Goal: Information Seeking & Learning: Learn about a topic

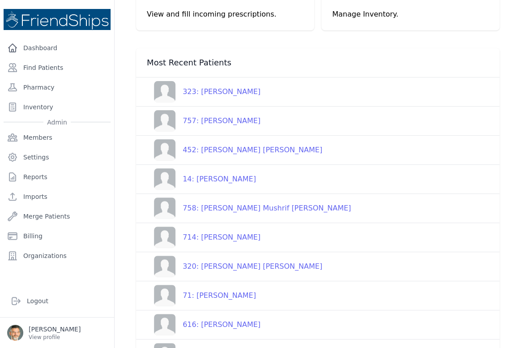
scroll to position [81, 0]
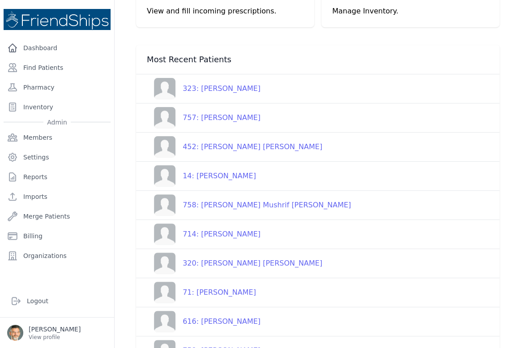
click at [214, 233] on div "714: [PERSON_NAME]" at bounding box center [218, 234] width 85 height 11
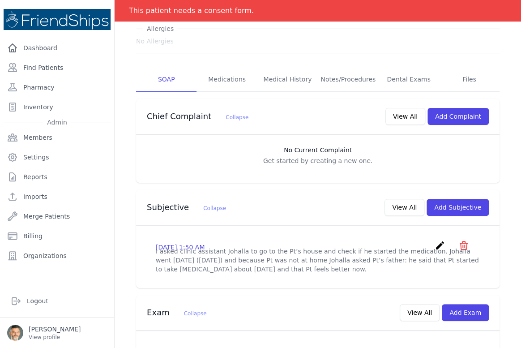
scroll to position [163, 0]
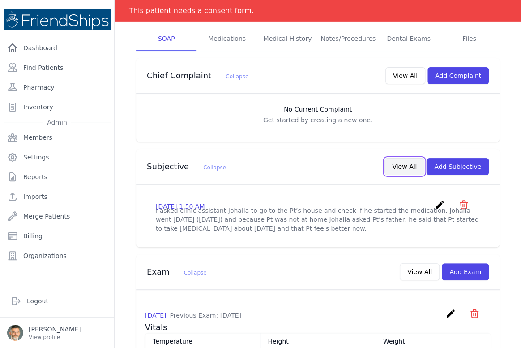
click at [399, 167] on button "View All" at bounding box center [405, 166] width 40 height 17
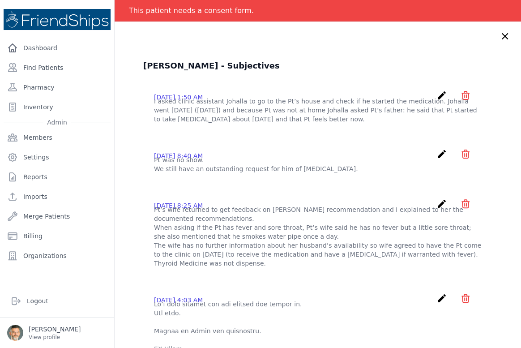
scroll to position [0, 0]
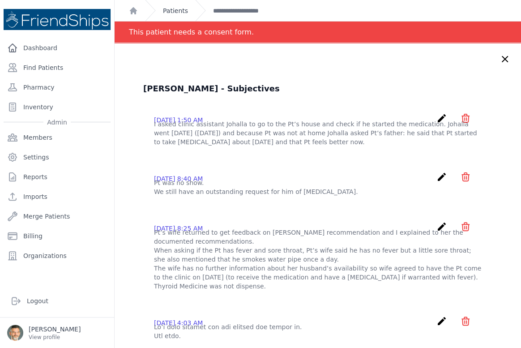
click at [167, 9] on link "Patients" at bounding box center [175, 10] width 25 height 9
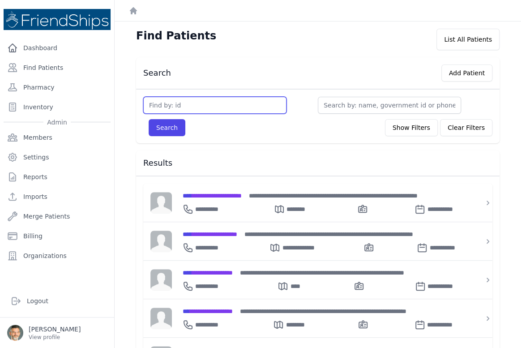
click at [174, 103] on input "text" at bounding box center [214, 105] width 143 height 17
type input "758"
click at [149, 119] on button "Search" at bounding box center [167, 127] width 37 height 17
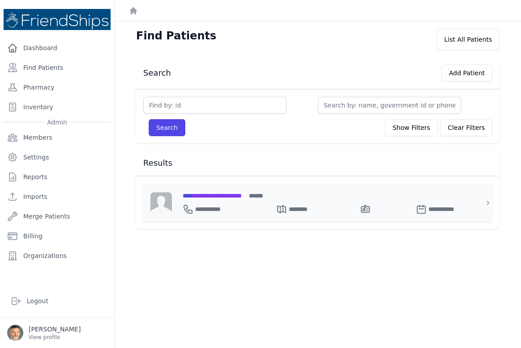
click at [204, 194] on span "**********" at bounding box center [212, 196] width 59 height 6
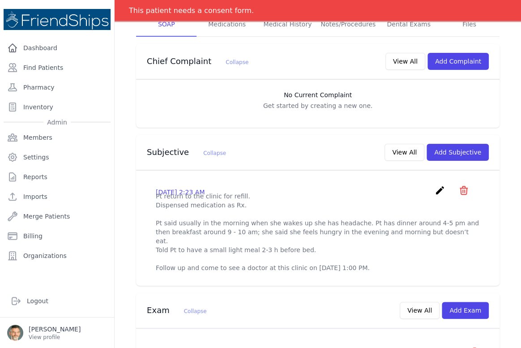
scroll to position [163, 0]
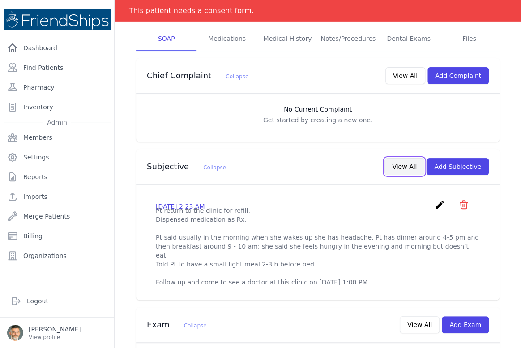
click at [403, 164] on button "View All" at bounding box center [405, 166] width 40 height 17
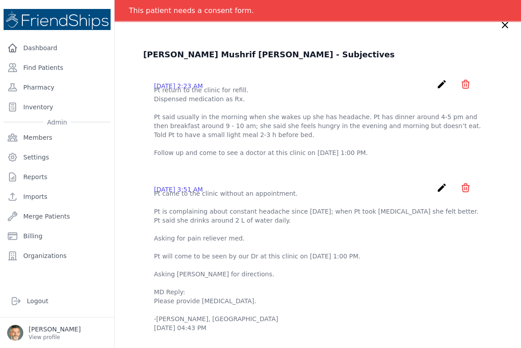
scroll to position [0, 0]
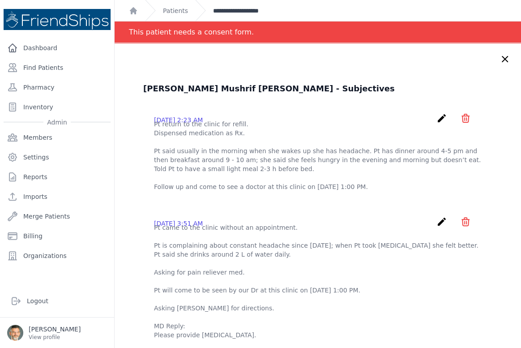
click at [228, 10] on link "**********" at bounding box center [242, 10] width 58 height 9
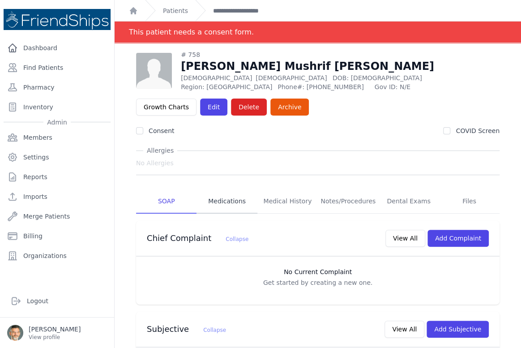
click at [221, 203] on link "Medications" at bounding box center [227, 201] width 60 height 24
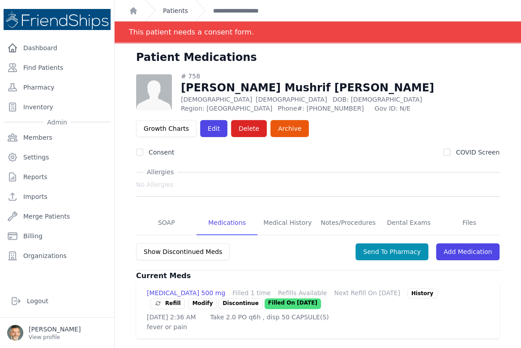
click at [170, 11] on link "Patients" at bounding box center [175, 10] width 25 height 9
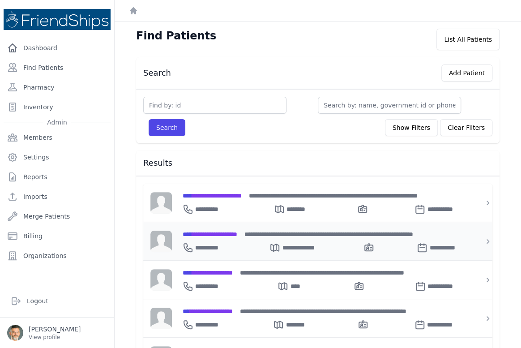
scroll to position [40, 0]
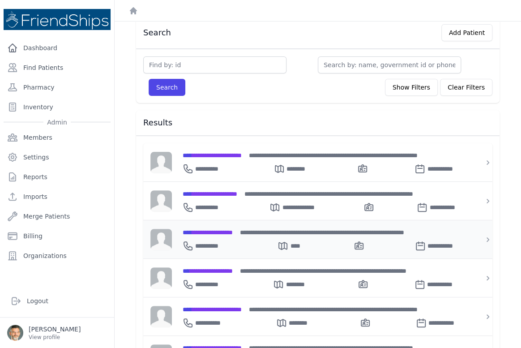
click at [210, 229] on span "**********" at bounding box center [208, 232] width 50 height 6
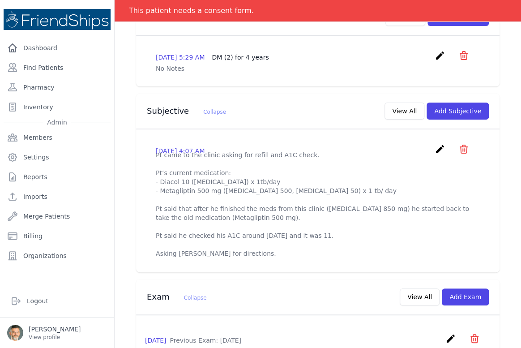
scroll to position [210, 0]
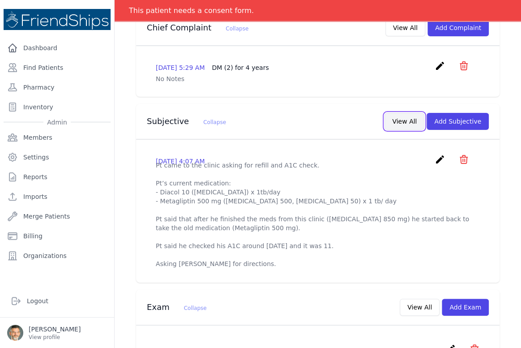
click at [404, 120] on button "View All" at bounding box center [405, 121] width 40 height 17
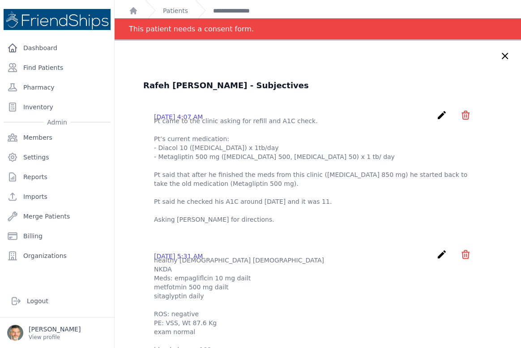
scroll to position [0, 0]
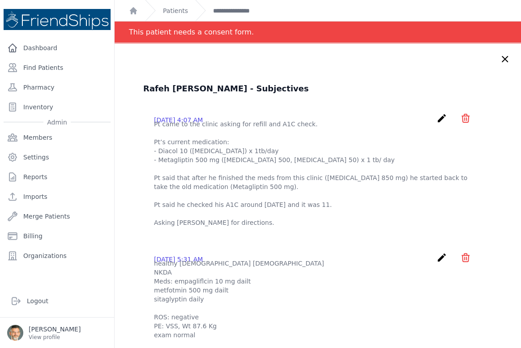
click at [502, 59] on icon at bounding box center [504, 58] width 5 height 5
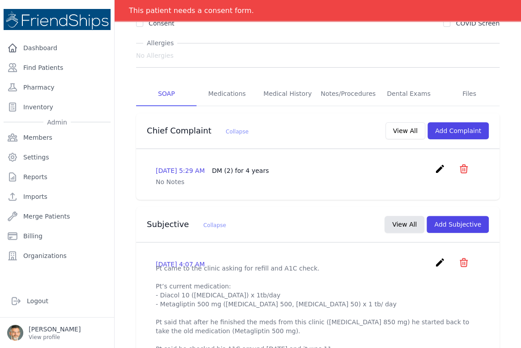
scroll to position [81, 0]
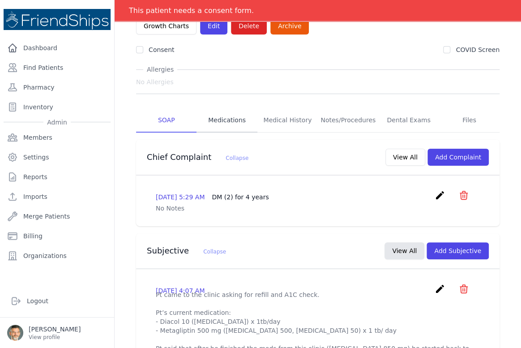
click at [227, 124] on link "Medications" at bounding box center [227, 120] width 60 height 24
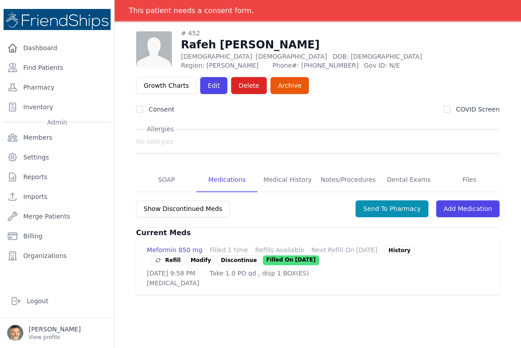
scroll to position [43, 0]
click at [472, 210] on link "Add Medication" at bounding box center [468, 208] width 64 height 17
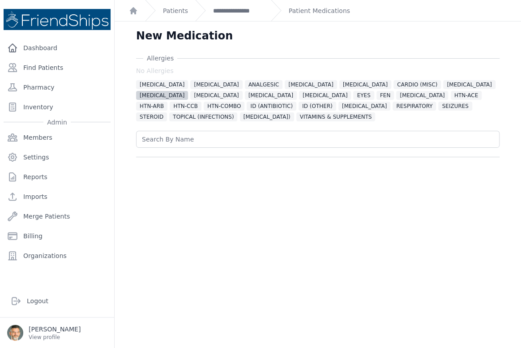
click at [188, 91] on span "[MEDICAL_DATA]" at bounding box center [162, 95] width 52 height 9
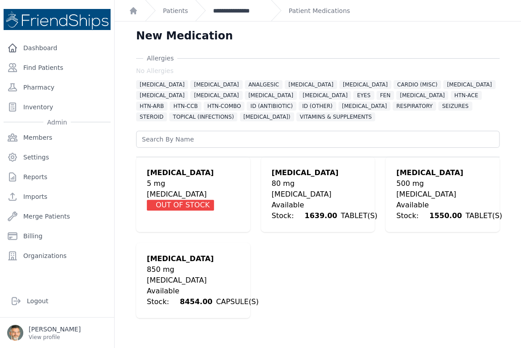
click at [230, 13] on link "**********" at bounding box center [238, 10] width 51 height 9
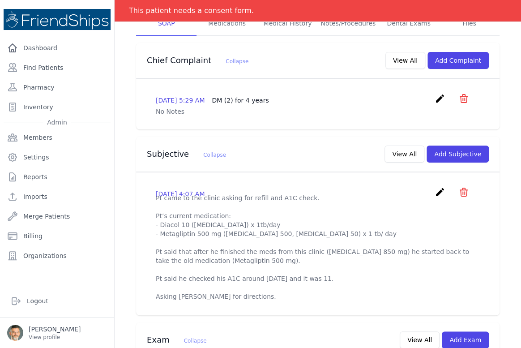
scroll to position [122, 0]
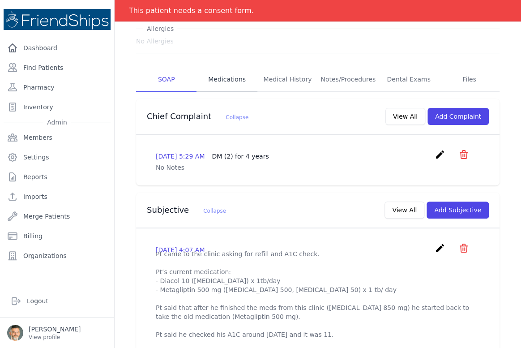
click at [228, 80] on link "Medications" at bounding box center [227, 80] width 60 height 24
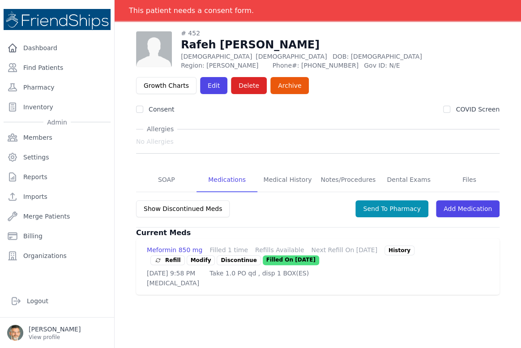
scroll to position [43, 0]
click at [166, 179] on link "SOAP" at bounding box center [166, 180] width 60 height 24
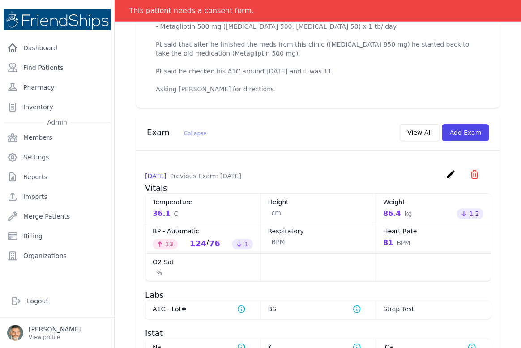
scroll to position [407, 0]
click at [416, 140] on button "View All" at bounding box center [420, 132] width 40 height 17
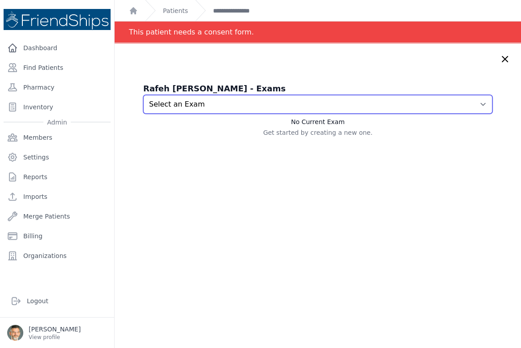
click at [258, 103] on select "Select an Exam [DATE] 7:04 AM [DATE] 5:08 AM" at bounding box center [317, 104] width 349 height 19
click at [143, 95] on select "Select an Exam [DATE] 7:04 AM [DATE] 5:08 AM" at bounding box center [317, 104] width 349 height 19
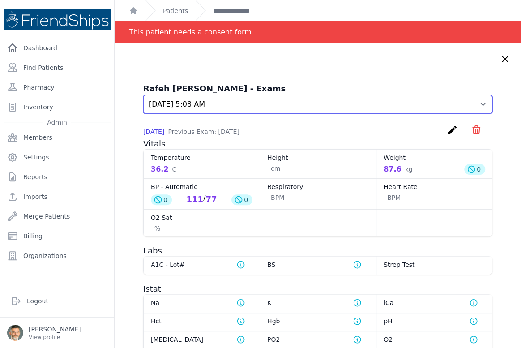
click at [470, 101] on select "Select an Exam [DATE] 7:04 AM [DATE] 5:08 AM" at bounding box center [317, 104] width 349 height 19
select select "977"
click at [143, 95] on select "Select an Exam [DATE] 7:04 AM [DATE] 5:08 AM" at bounding box center [317, 104] width 349 height 19
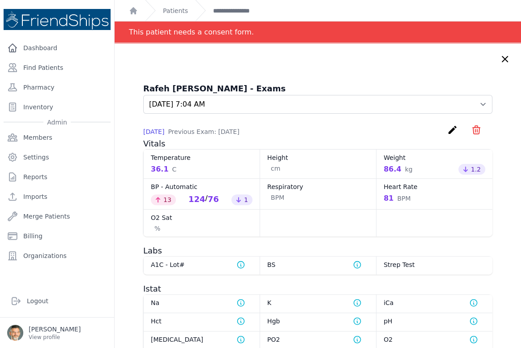
click at [500, 60] on icon at bounding box center [505, 59] width 11 height 11
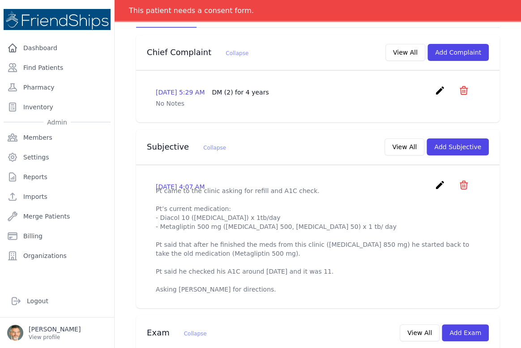
scroll to position [193, 0]
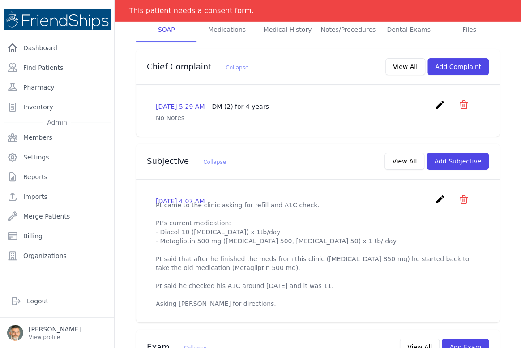
click at [435, 198] on icon "create" at bounding box center [440, 199] width 11 height 11
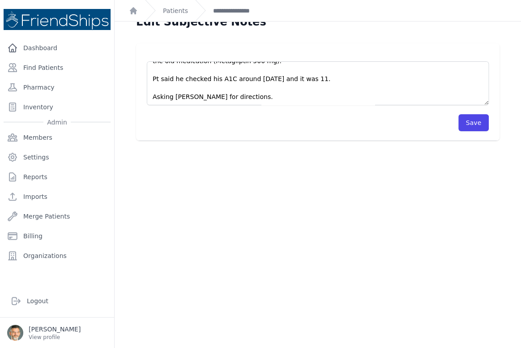
scroll to position [21, 0]
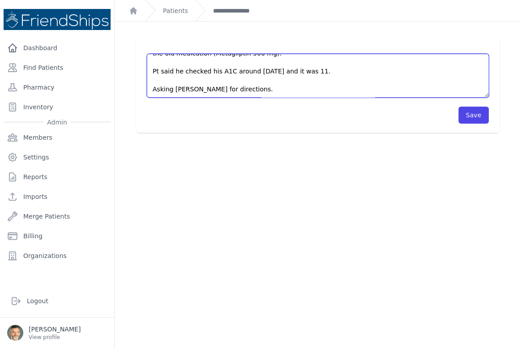
click at [250, 88] on textarea "Pt came to the clinic asking for refill and A1C check. Pt’s current medication:…" at bounding box center [318, 76] width 342 height 44
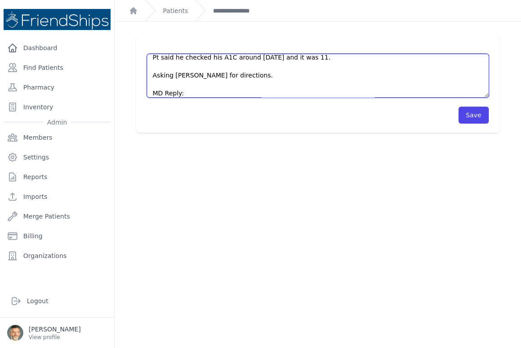
scroll to position [116, 0]
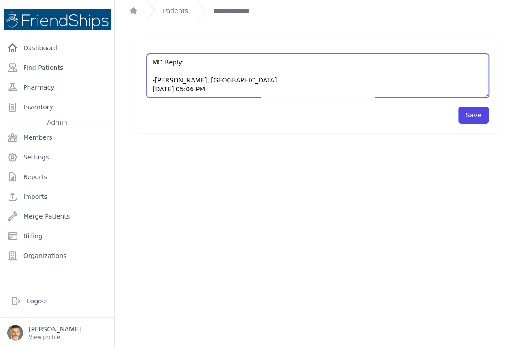
click at [157, 72] on textarea "Pt came to the clinic asking for refill and A1C check. Pt’s current medication:…" at bounding box center [318, 76] width 342 height 44
type textarea "Pt came to the clinic asking for refill and A1C check. Pt’s current medication:…"
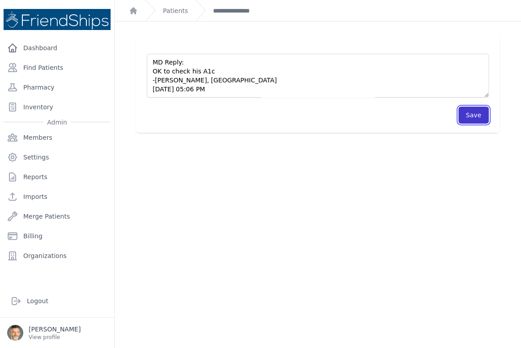
click at [463, 114] on button "Save" at bounding box center [474, 115] width 30 height 17
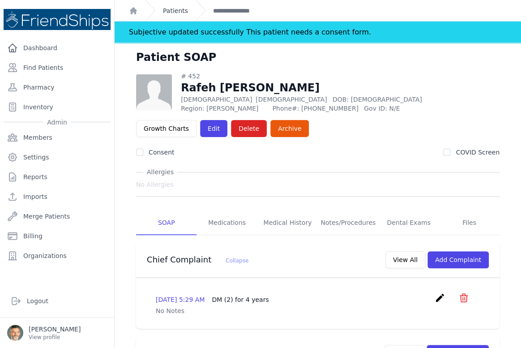
click at [172, 13] on link "Patients" at bounding box center [175, 10] width 25 height 9
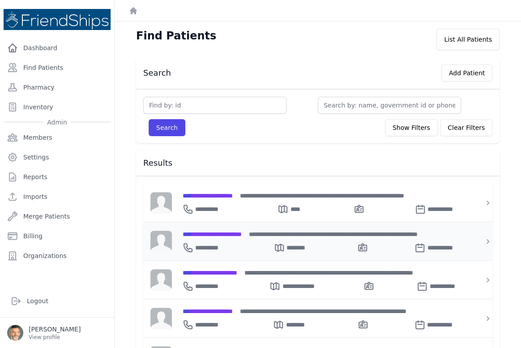
click at [208, 233] on span "**********" at bounding box center [212, 234] width 59 height 6
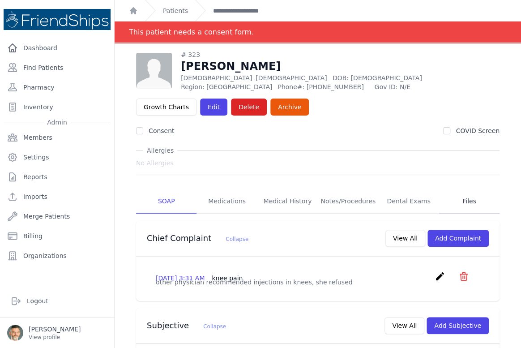
click at [469, 201] on link "Files" at bounding box center [469, 201] width 60 height 24
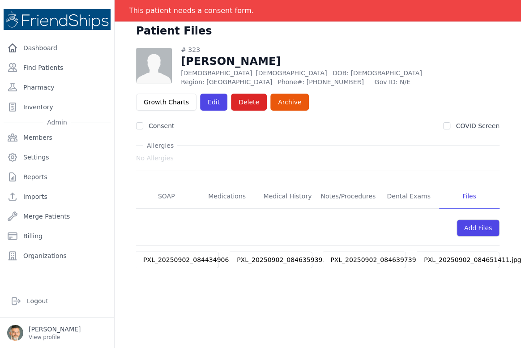
scroll to position [40, 0]
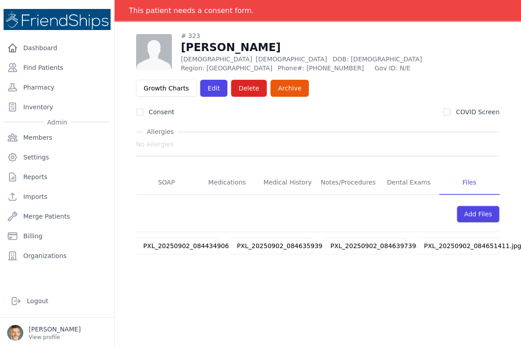
click at [438, 245] on link "PXL_20250902_084651411.jpg" at bounding box center [472, 245] width 97 height 7
click at [360, 244] on link "PXL_20250902_084639739.jpg" at bounding box center [378, 245] width 97 height 7
click at [260, 245] on link "PXL_20250902_084635939.jpg" at bounding box center [285, 245] width 97 height 7
click at [166, 246] on link "PXL_20250902_084434906.jpg" at bounding box center [191, 245] width 97 height 7
click at [161, 180] on link "SOAP" at bounding box center [166, 183] width 60 height 24
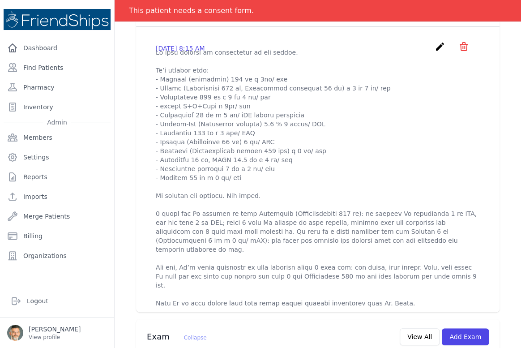
scroll to position [326, 0]
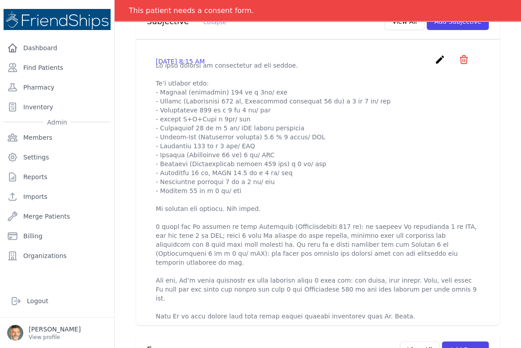
click at [435, 65] on icon "create" at bounding box center [440, 59] width 11 height 11
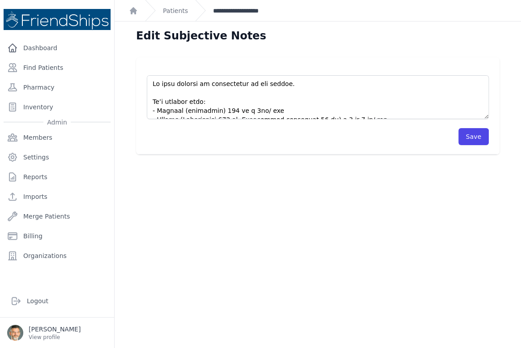
click at [229, 9] on link "**********" at bounding box center [247, 10] width 68 height 9
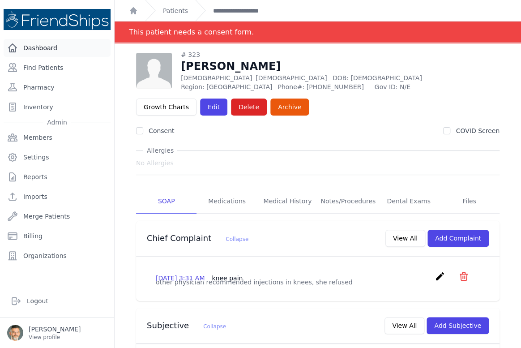
click at [32, 44] on link "Dashboard" at bounding box center [57, 48] width 107 height 18
